Goal: Task Accomplishment & Management: Complete application form

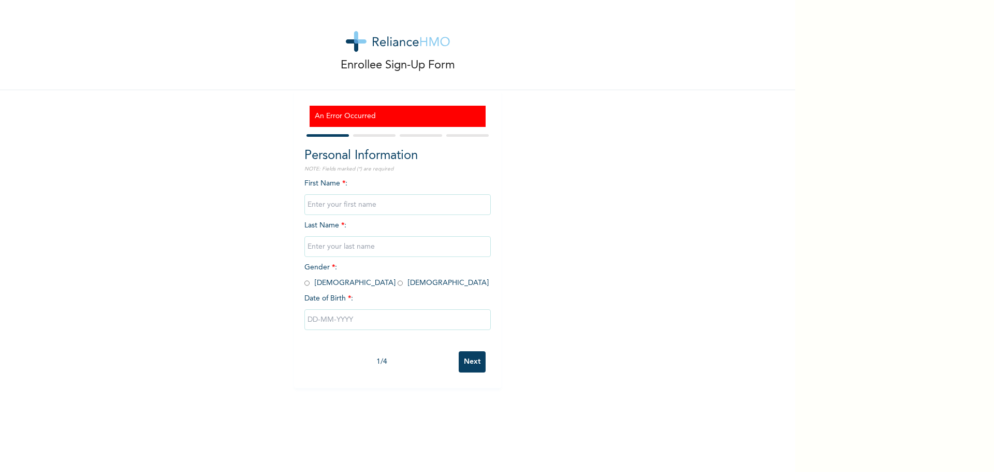
click at [362, 207] on input "text" at bounding box center [398, 204] width 186 height 21
type input "Damilola"
click at [360, 249] on input "text" at bounding box center [398, 246] width 186 height 21
type input "bayode balogun"
click at [398, 285] on input "radio" at bounding box center [400, 283] width 5 height 10
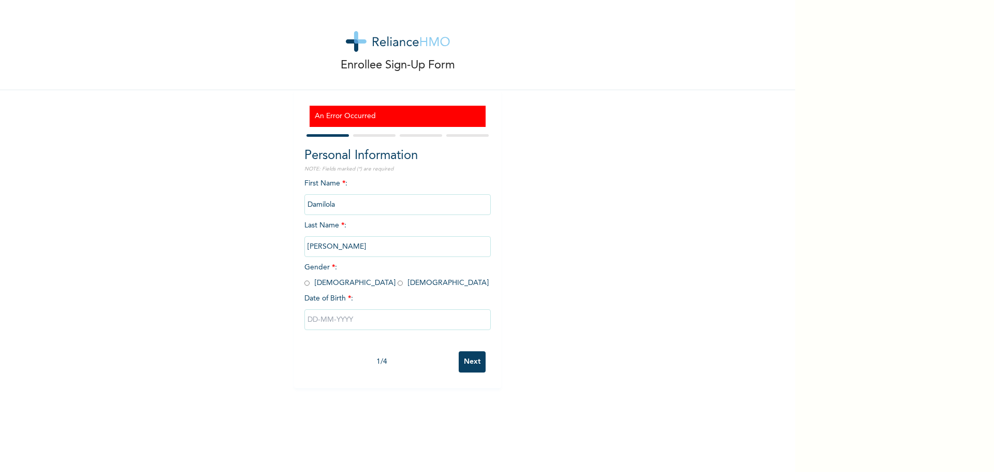
radio input "true"
click at [328, 326] on input "text" at bounding box center [398, 319] width 186 height 21
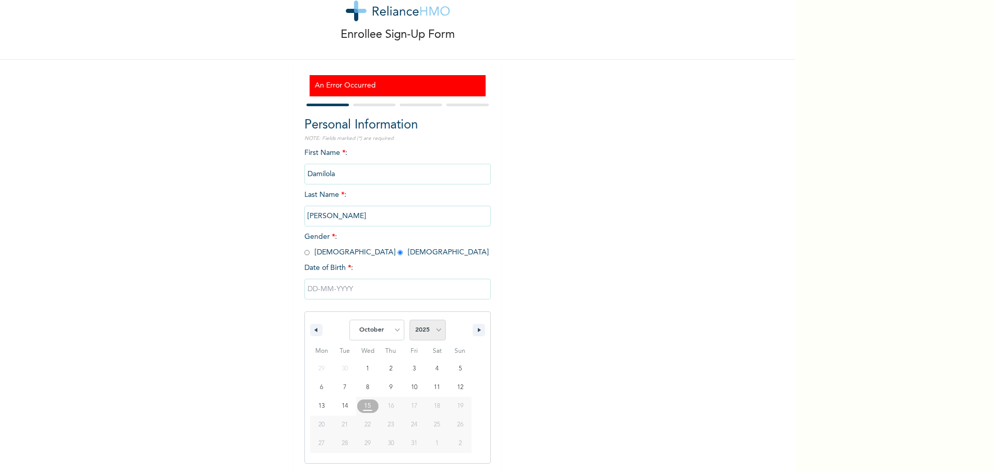
click at [429, 331] on select "2025 2024 2023 2022 2021 2020 2019 2018 2017 2016 2015 2014 2013 2012 2011 2010…" at bounding box center [428, 330] width 36 height 21
click at [384, 336] on select "January February March April May June July August September October November De…" at bounding box center [377, 330] width 55 height 21
select select "6"
click at [350, 320] on select "January February March April May June July August September October November De…" at bounding box center [377, 330] width 55 height 21
drag, startPoint x: 429, startPoint y: 333, endPoint x: 421, endPoint y: 333, distance: 8.3
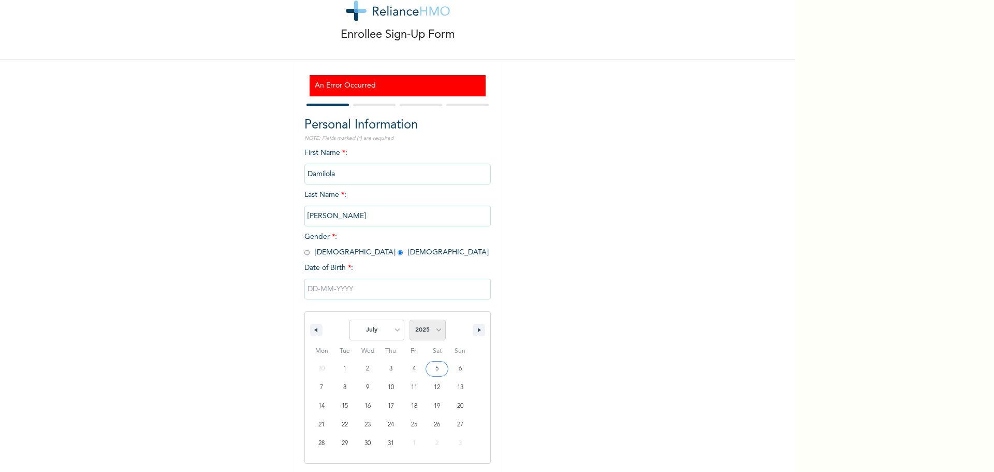
click at [428, 336] on select "2025 2024 2023 2022 2021 2020 2019 2018 2017 2016 2015 2014 2013 2012 2011 2010…" at bounding box center [428, 330] width 36 height 21
select select "1991"
click at [410, 320] on select "2025 2024 2023 2022 2021 2020 2019 2018 2017 2016 2015 2014 2013 2012 2011 2010…" at bounding box center [428, 330] width 36 height 21
type input "07/16/1991"
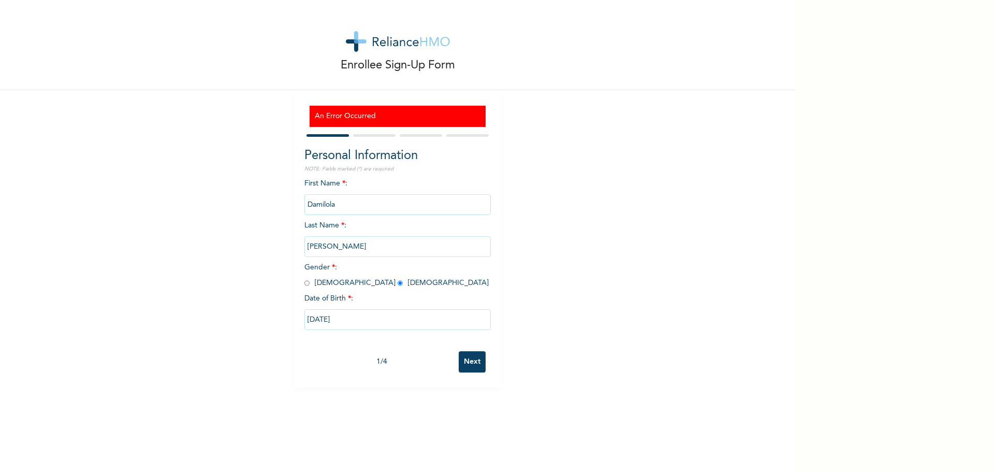
scroll to position [0, 0]
click at [474, 357] on input "Next" at bounding box center [472, 361] width 27 height 21
click at [470, 365] on input "Next" at bounding box center [472, 361] width 27 height 21
click at [357, 200] on input "text" at bounding box center [398, 204] width 186 height 21
type input "Damilola"
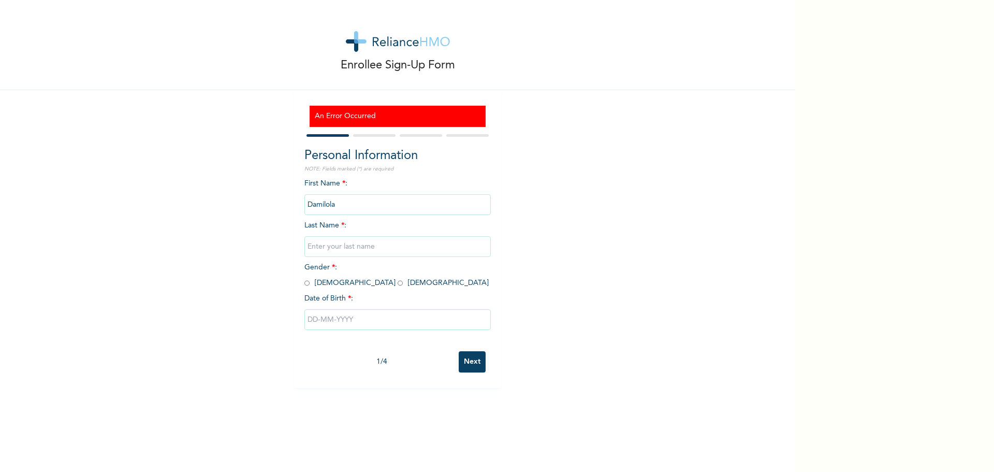
click at [396, 247] on input "text" at bounding box center [398, 246] width 186 height 21
click at [309, 249] on input "bayode" at bounding box center [398, 246] width 186 height 21
click at [338, 248] on input "Bayode" at bounding box center [398, 246] width 186 height 21
type input "Bayode"
click at [398, 284] on input "radio" at bounding box center [400, 283] width 5 height 10
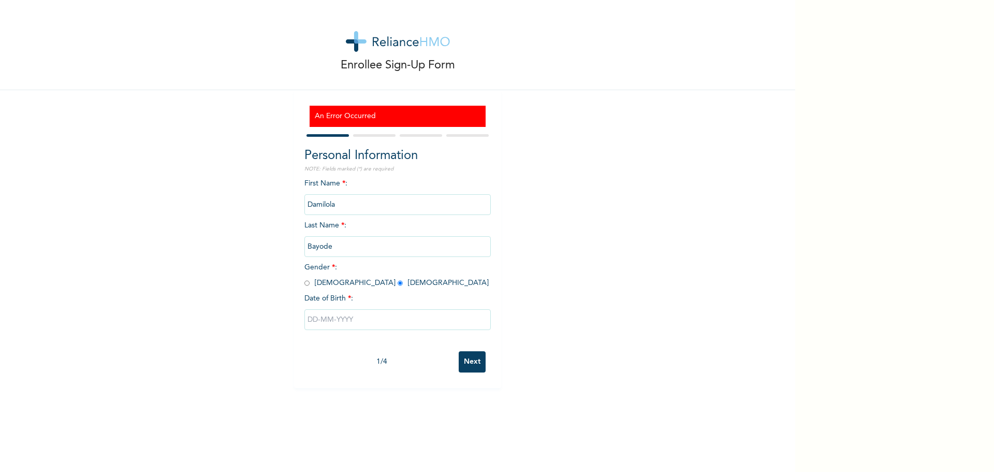
radio input "true"
click at [349, 322] on input "text" at bounding box center [398, 319] width 186 height 21
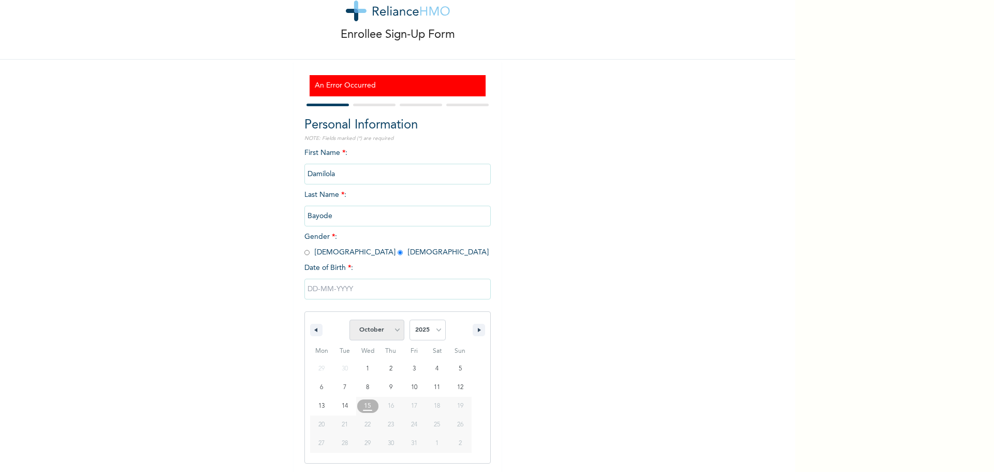
click at [399, 332] on select "January February March April May June July August September October November De…" at bounding box center [377, 330] width 55 height 21
select select "6"
click at [350, 320] on select "January February March April May June July August September October November De…" at bounding box center [377, 330] width 55 height 21
click at [428, 330] on select "2025 2024 2023 2022 2021 2020 2019 2018 2017 2016 2015 2014 2013 2012 2011 2010…" at bounding box center [428, 330] width 36 height 21
select select "1991"
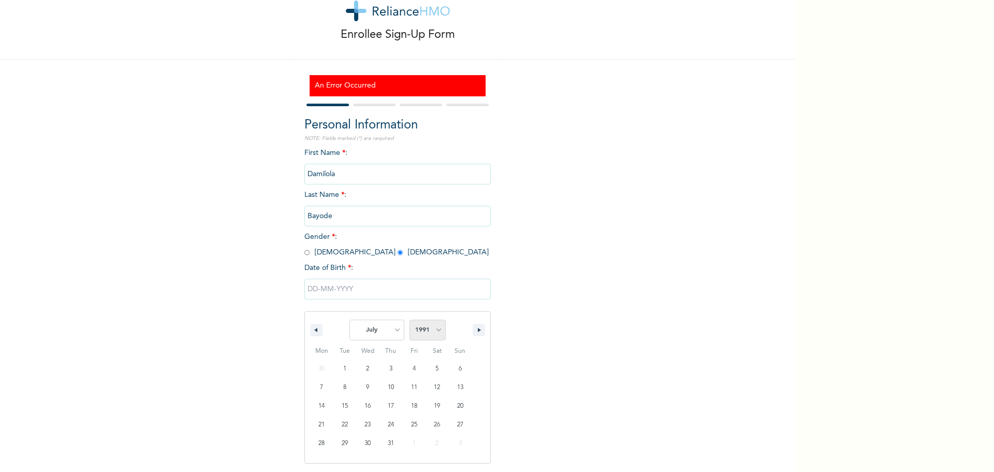
click at [410, 320] on select "2025 2024 2023 2022 2021 2020 2019 2018 2017 2016 2015 2014 2013 2012 2011 2010…" at bounding box center [428, 330] width 36 height 21
type input "07/16/1991"
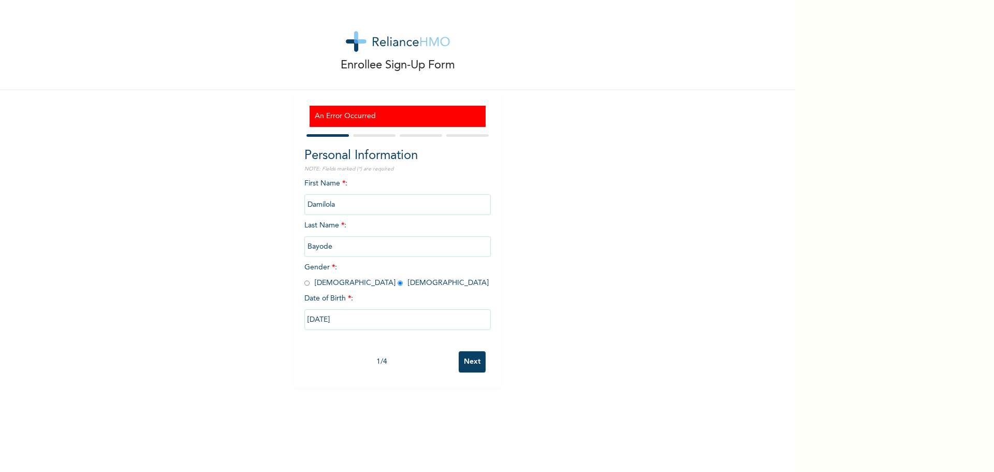
click at [471, 360] on input "Next" at bounding box center [472, 361] width 27 height 21
click at [363, 133] on div at bounding box center [398, 135] width 186 height 7
click at [376, 133] on div at bounding box center [398, 135] width 186 height 7
click at [424, 136] on div at bounding box center [421, 135] width 42 height 3
click at [472, 363] on input "Next" at bounding box center [472, 361] width 27 height 21
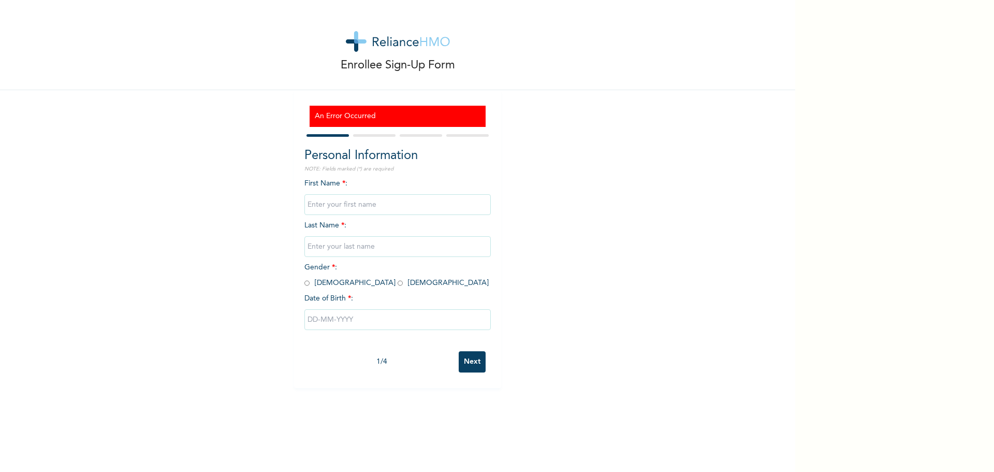
click at [472, 361] on input "Next" at bounding box center [472, 361] width 27 height 21
click at [338, 116] on h3 "An Error Occurred" at bounding box center [398, 116] width 166 height 11
click at [466, 115] on h3 "An Error Occurred" at bounding box center [398, 116] width 166 height 11
click at [448, 118] on h3 "An Error Occurred" at bounding box center [398, 116] width 166 height 11
click at [351, 203] on input "text" at bounding box center [398, 204] width 186 height 21
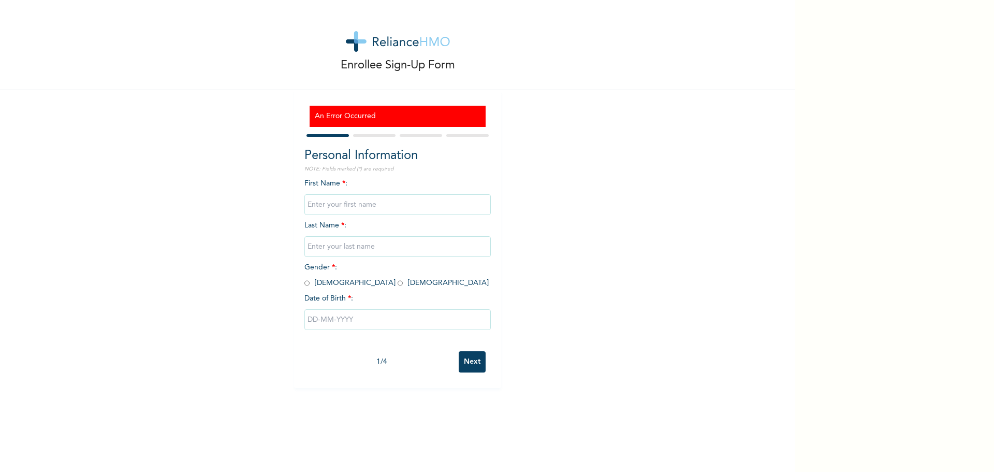
type input "Bayode"
type input "Damilola"
click at [398, 283] on input "radio" at bounding box center [400, 283] width 5 height 10
radio input "true"
click at [341, 319] on input "text" at bounding box center [398, 319] width 186 height 21
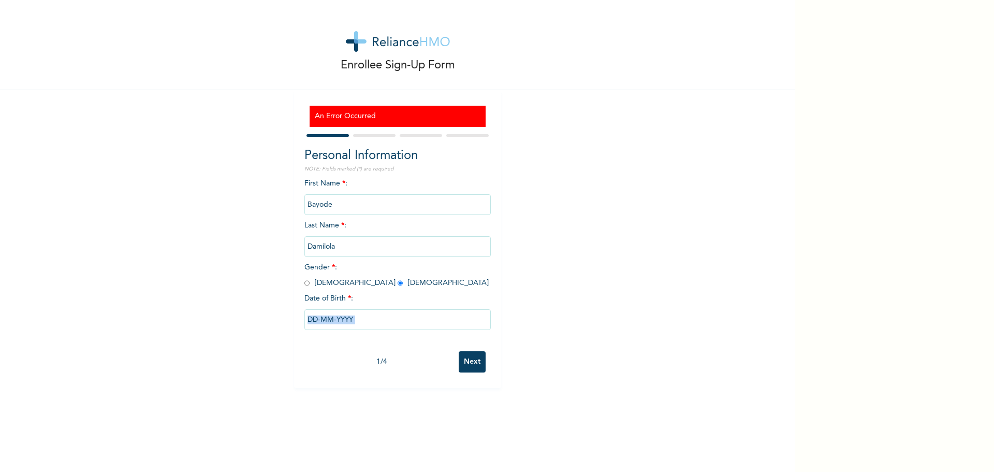
select select "9"
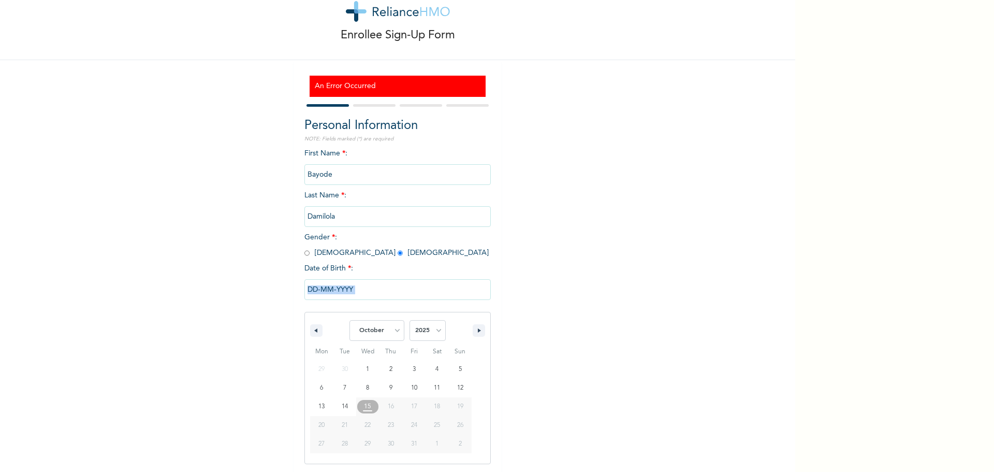
click at [341, 319] on div "January February March April May June July August September October November De…" at bounding box center [398, 384] width 186 height 159
type input "10/01/2025"
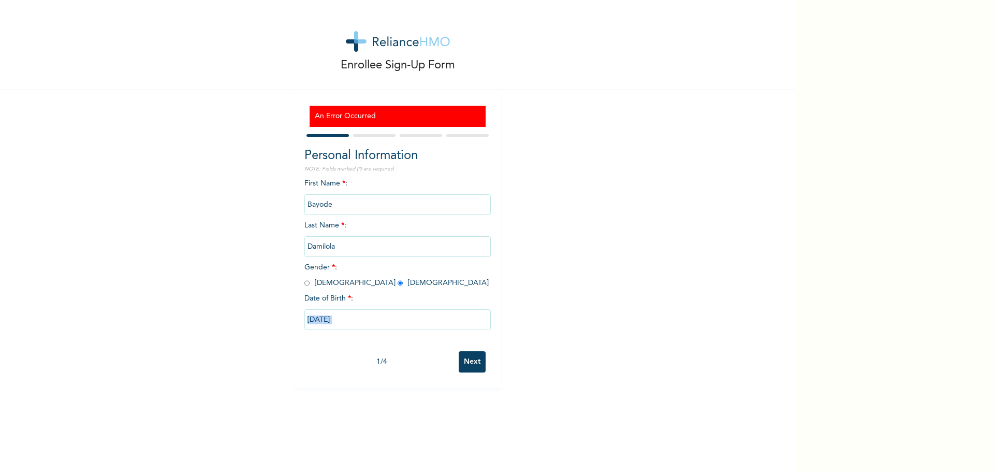
scroll to position [0, 0]
click at [462, 360] on input "Next" at bounding box center [472, 361] width 27 height 21
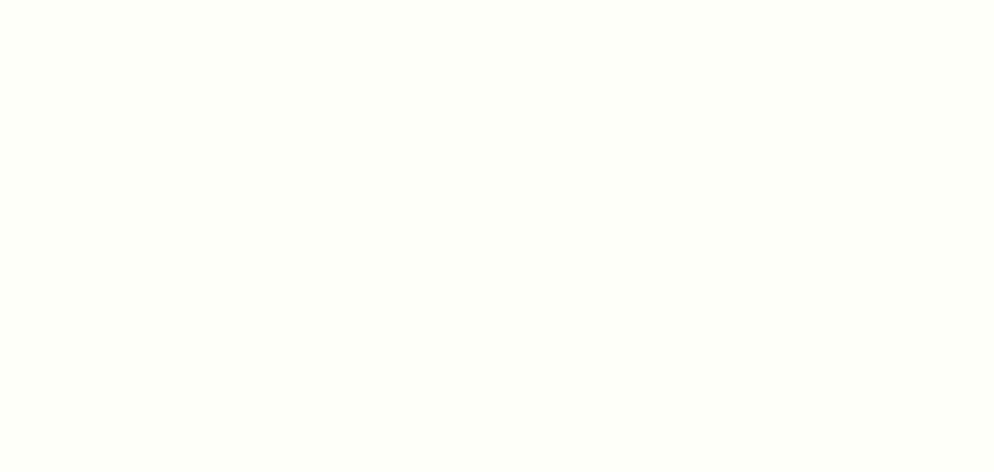
click at [462, 360] on div at bounding box center [497, 236] width 994 height 472
